Goal: Book appointment/travel/reservation

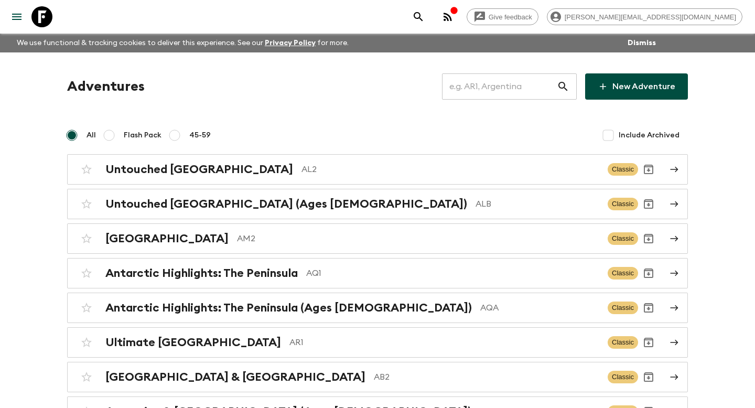
click at [487, 90] on input "text" at bounding box center [499, 86] width 115 height 29
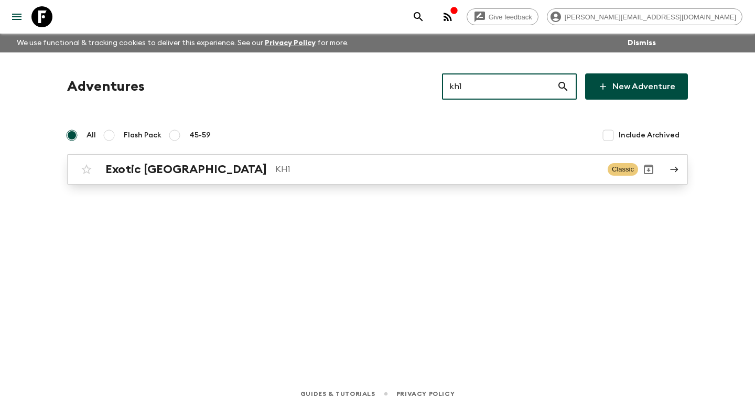
type input "kh1"
click at [184, 177] on div "Exotic [GEOGRAPHIC_DATA] KH1 Classic" at bounding box center [357, 169] width 562 height 21
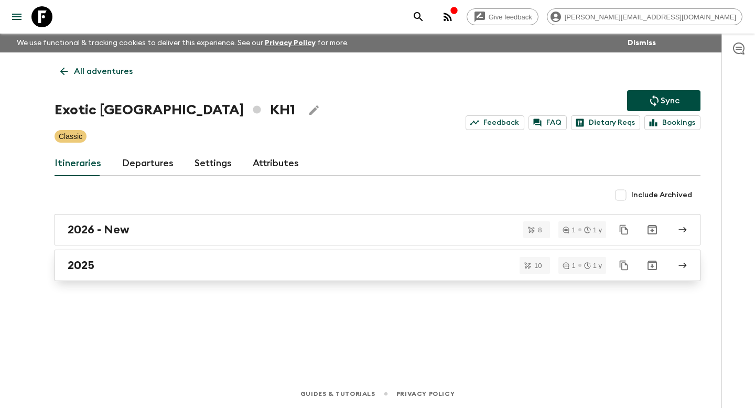
click at [177, 272] on link "2025" at bounding box center [378, 265] width 646 height 31
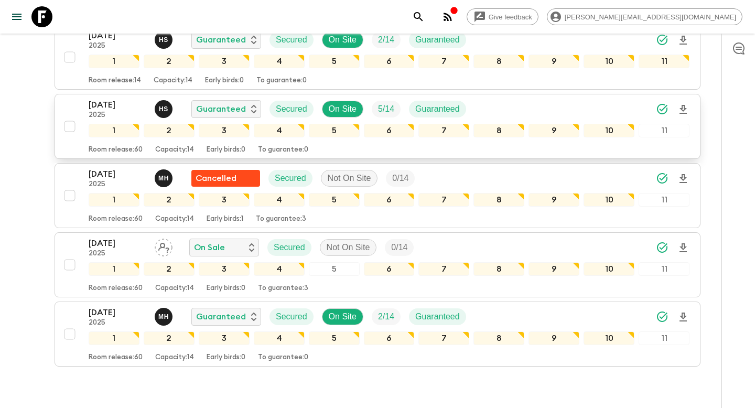
scroll to position [599, 0]
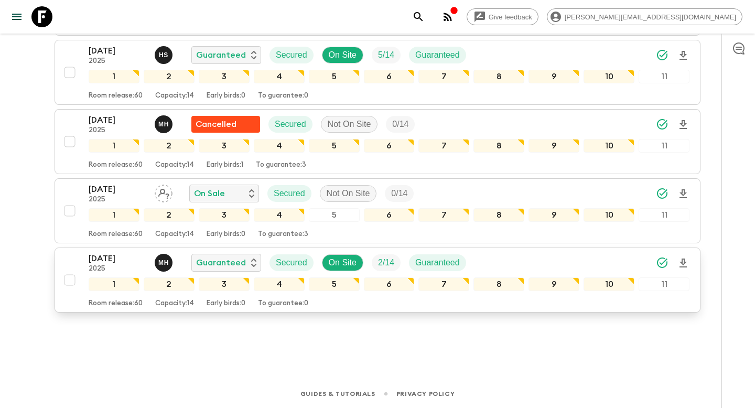
click at [75, 258] on div "[DATE] 2025 M H Guaranteed Secured On Site 2 / 14 Guaranteed 1 2 3 4 5 6 7 8 9 …" at bounding box center [374, 280] width 630 height 56
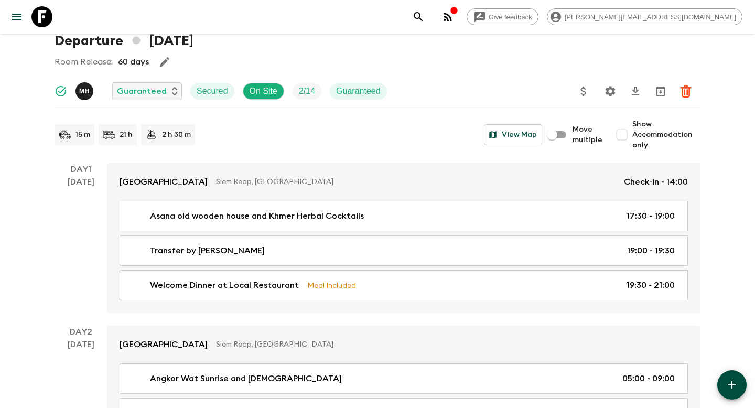
scroll to position [64, 0]
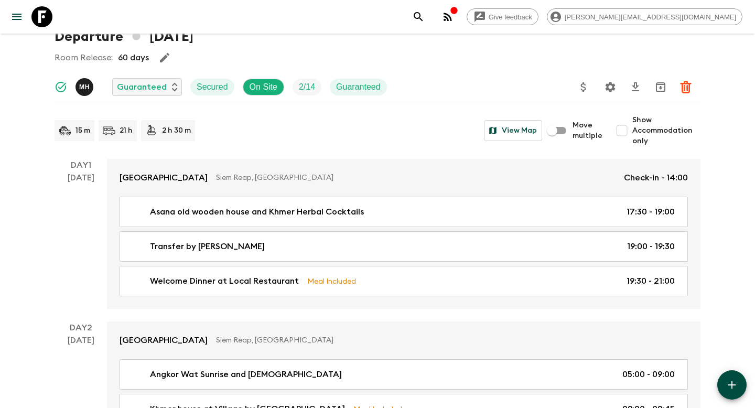
click at [79, 127] on p "15 m" at bounding box center [83, 130] width 15 height 10
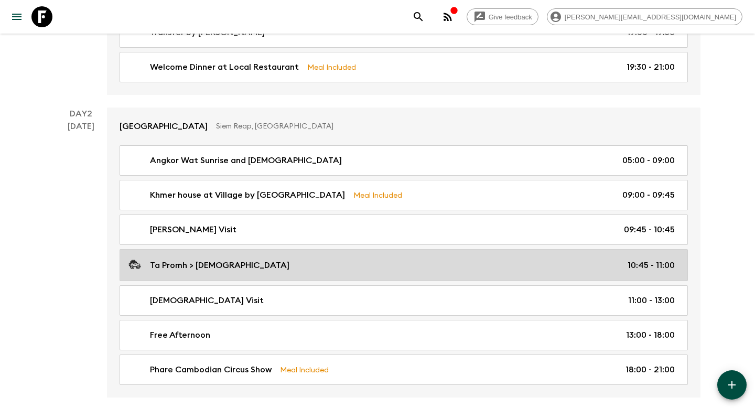
scroll to position [0, 0]
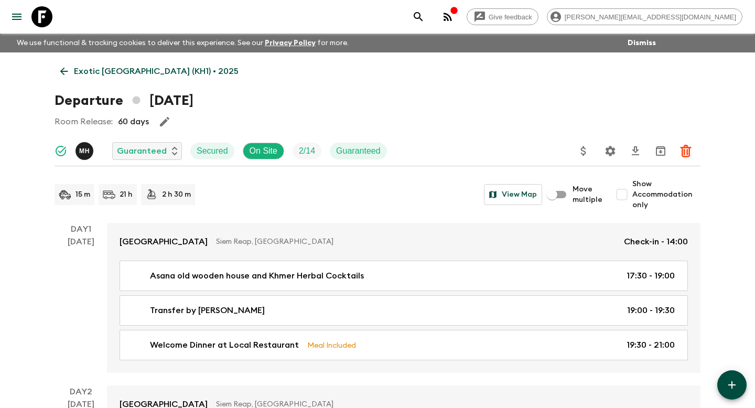
click at [68, 197] on icon at bounding box center [65, 194] width 13 height 13
click at [119, 197] on div "21 h" at bounding box center [118, 194] width 38 height 21
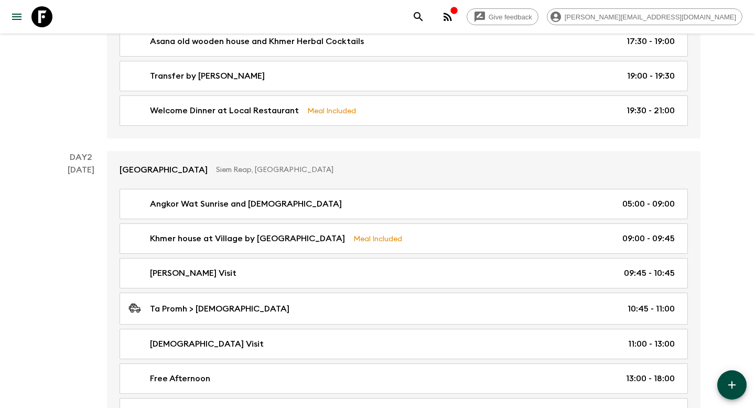
scroll to position [239, 0]
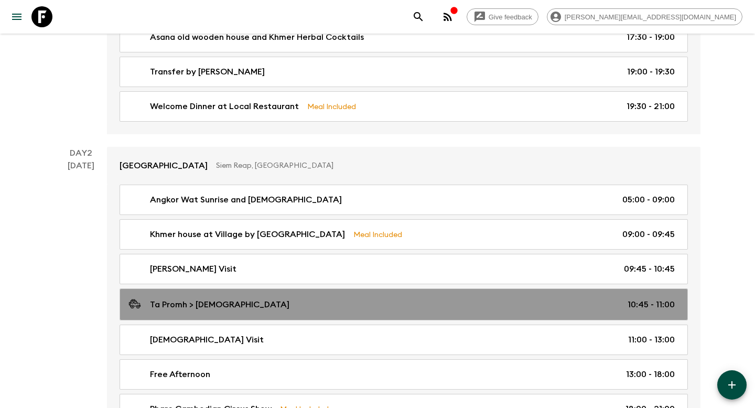
click at [129, 304] on icon at bounding box center [130, 303] width 2 height 3
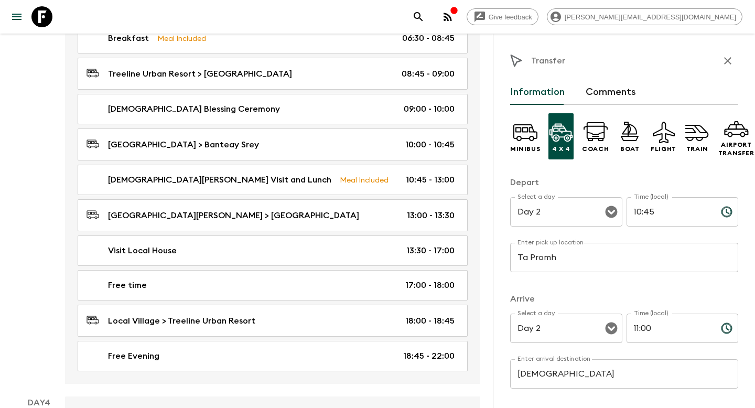
scroll to position [783, 0]
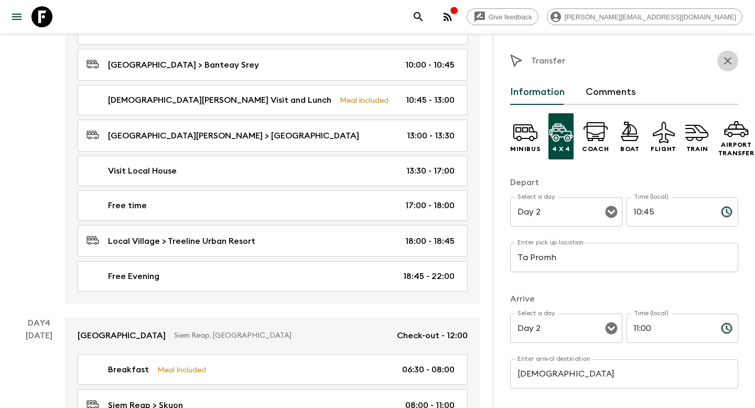
click at [724, 58] on icon "button" at bounding box center [728, 61] width 13 height 13
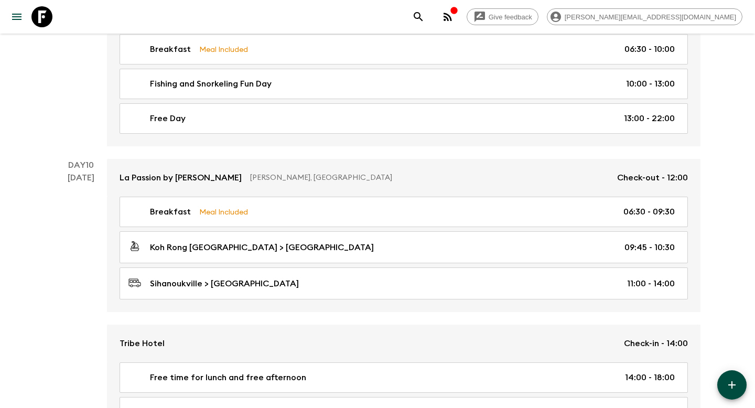
scroll to position [2493, 0]
